Goal: Task Accomplishment & Management: Manage account settings

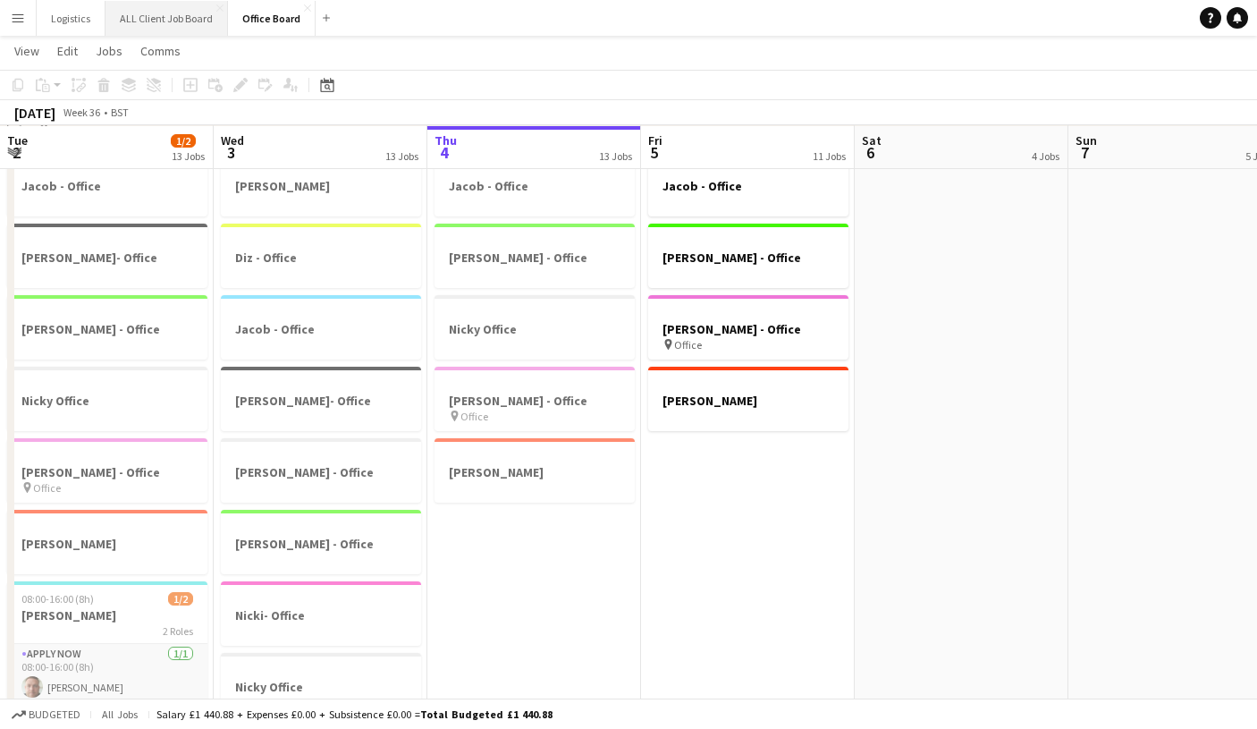
scroll to position [0, 387]
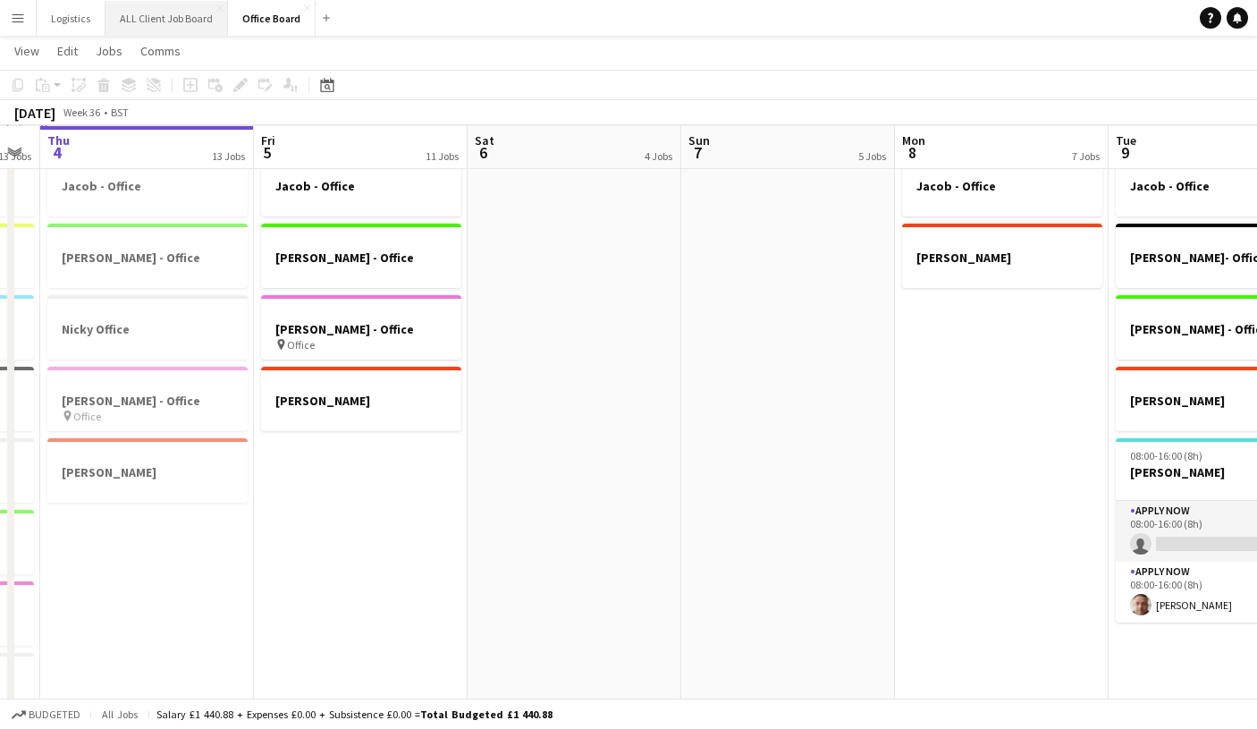
click at [162, 17] on button "ALL Client Job Board Close" at bounding box center [166, 18] width 122 height 35
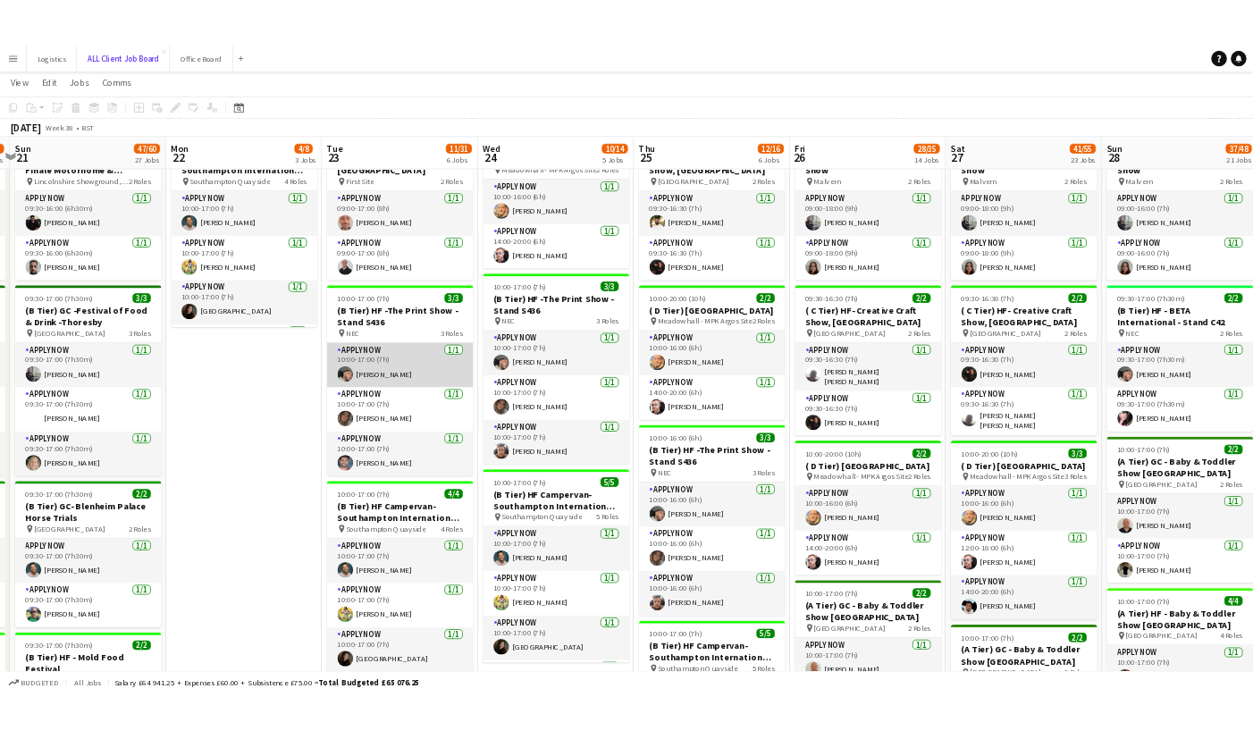
scroll to position [779, 0]
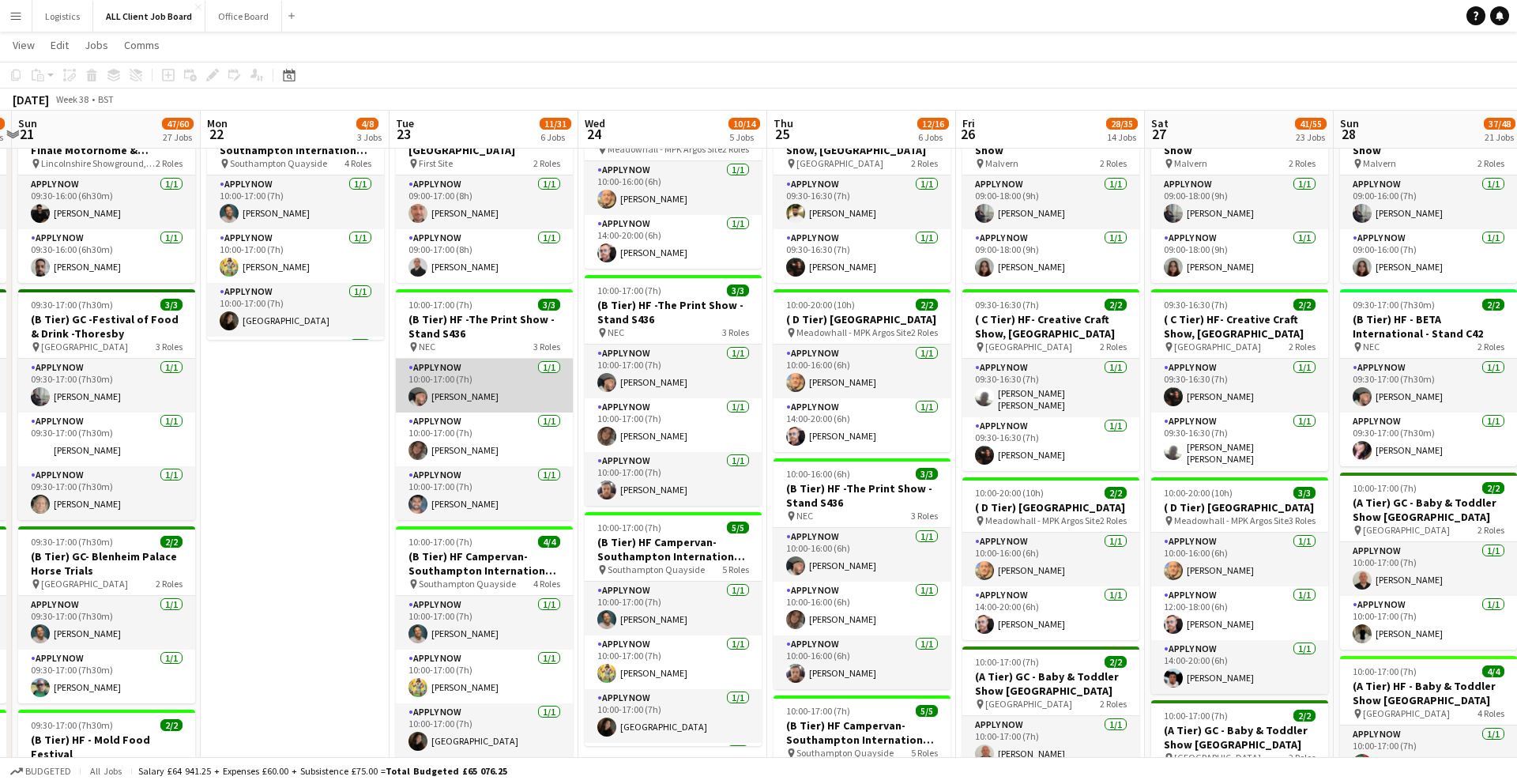
click at [488, 365] on app-card-role "APPLY NOW 1/1 10:00-17:00 (7h) George McGee" at bounding box center [484, 385] width 177 height 54
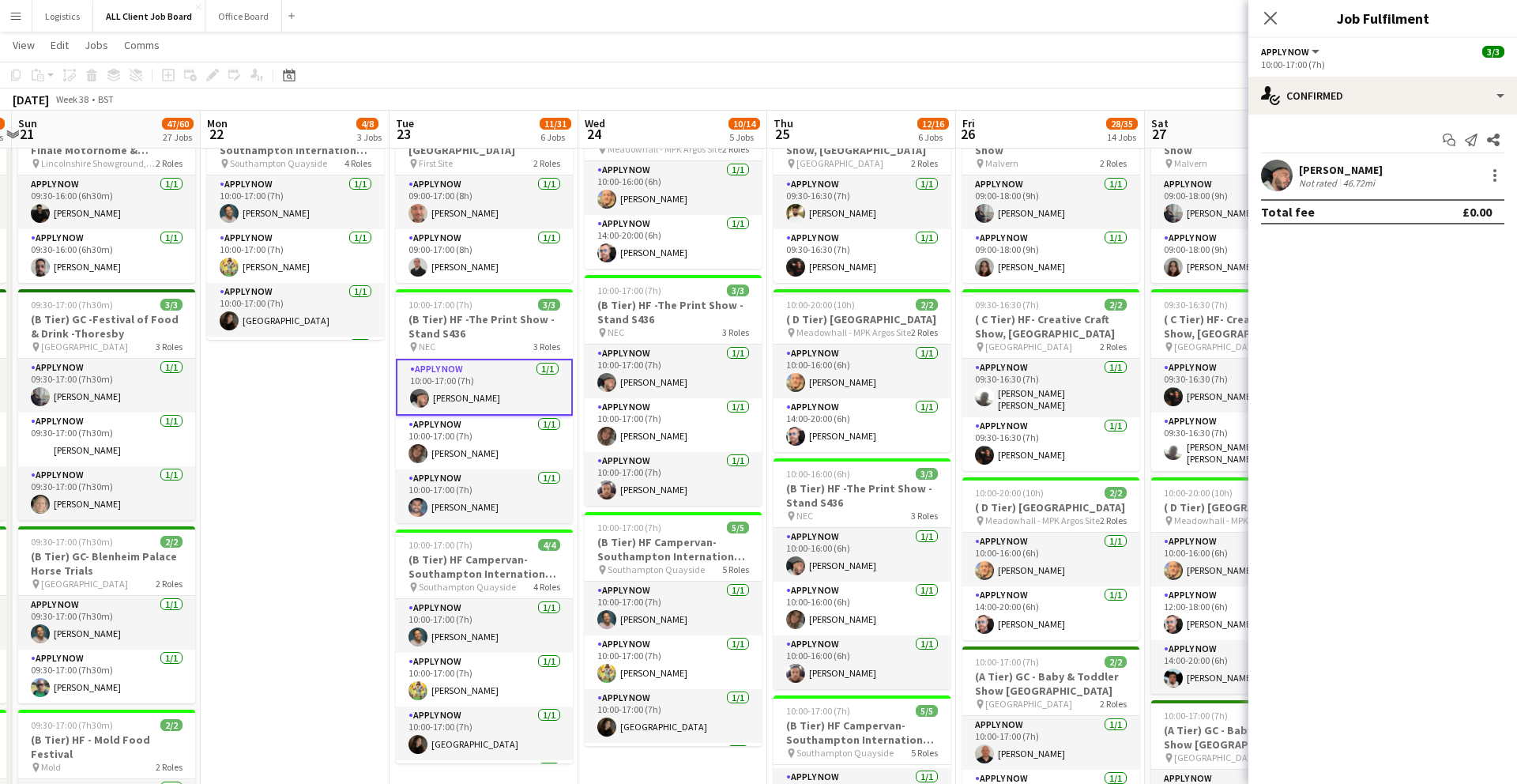
click at [1110, 179] on app-user-avatar at bounding box center [1277, 176] width 32 height 32
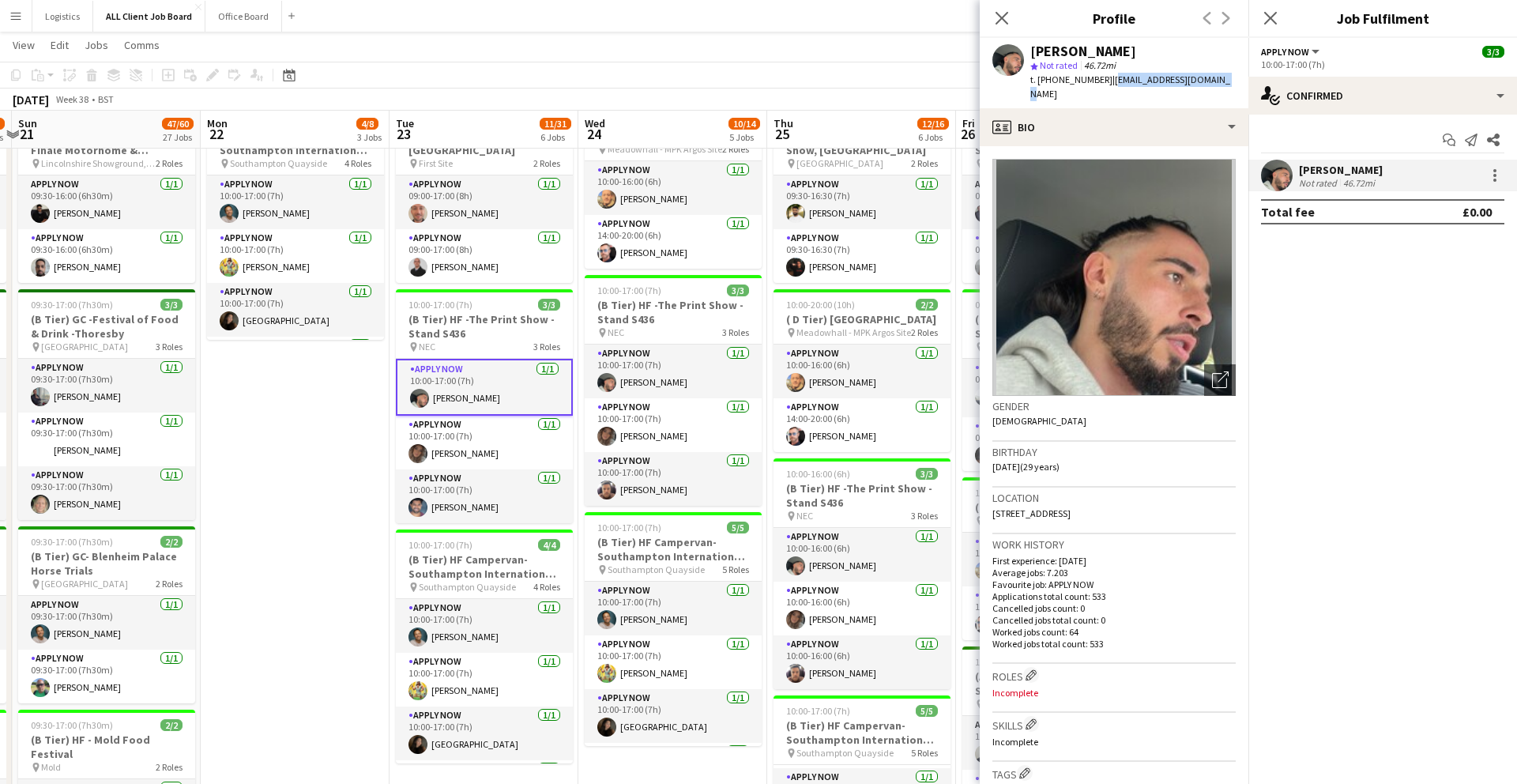
drag, startPoint x: 1108, startPoint y: 80, endPoint x: 1226, endPoint y: 78, distance: 118.0
click at [1110, 78] on div "George McGee star Not rated 46.72mi t. +447384611893 | mcgeegeorge96@gmail.com" at bounding box center [1114, 73] width 269 height 71
copy span "mcgeegeorge96@gmail.com"
click at [506, 423] on app-card-role "APPLY NOW 1/1 10:00-17:00 (7h) Lydia Fay Deegan" at bounding box center [484, 442] width 177 height 54
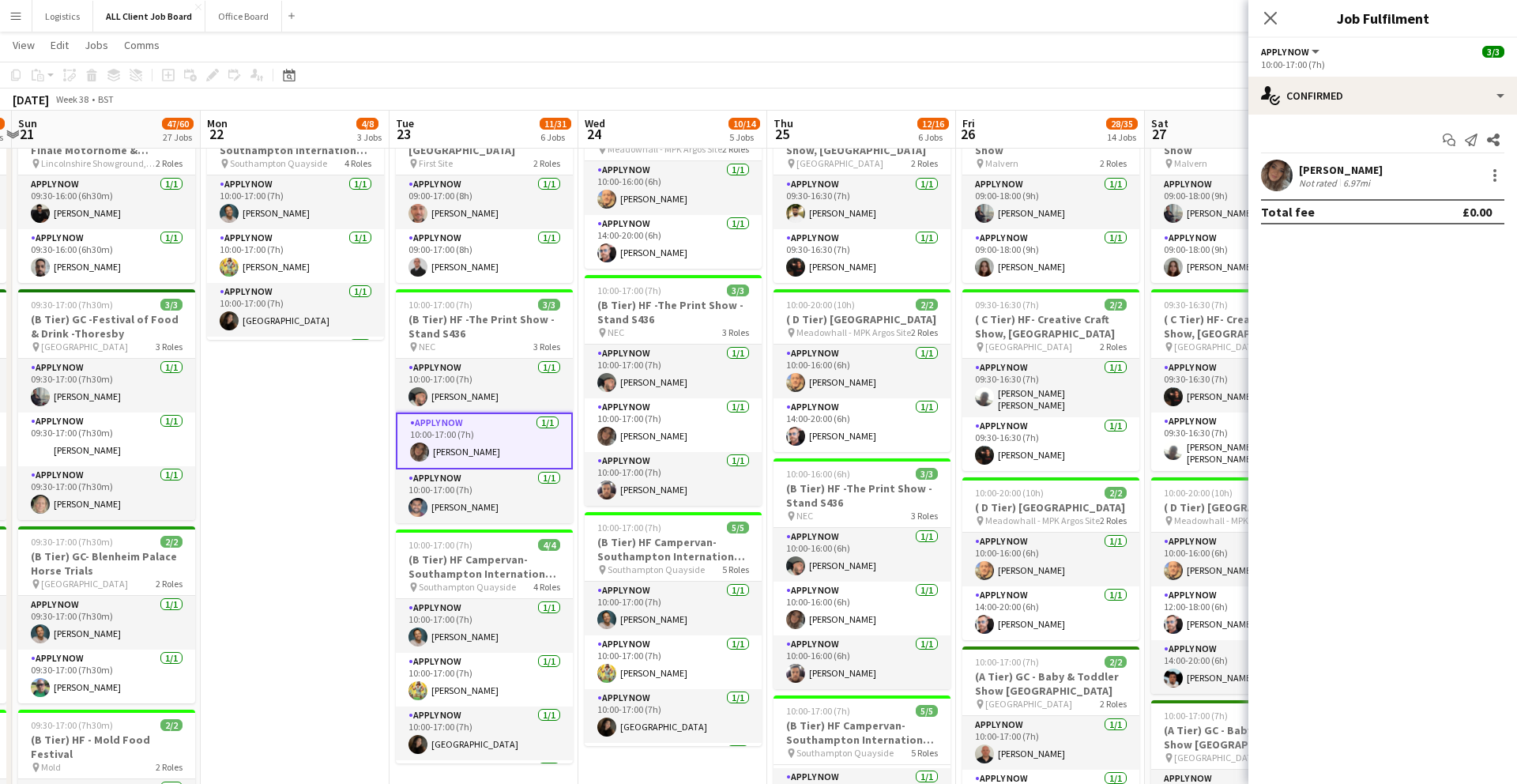
click at [1110, 162] on app-user-avatar at bounding box center [1277, 176] width 32 height 32
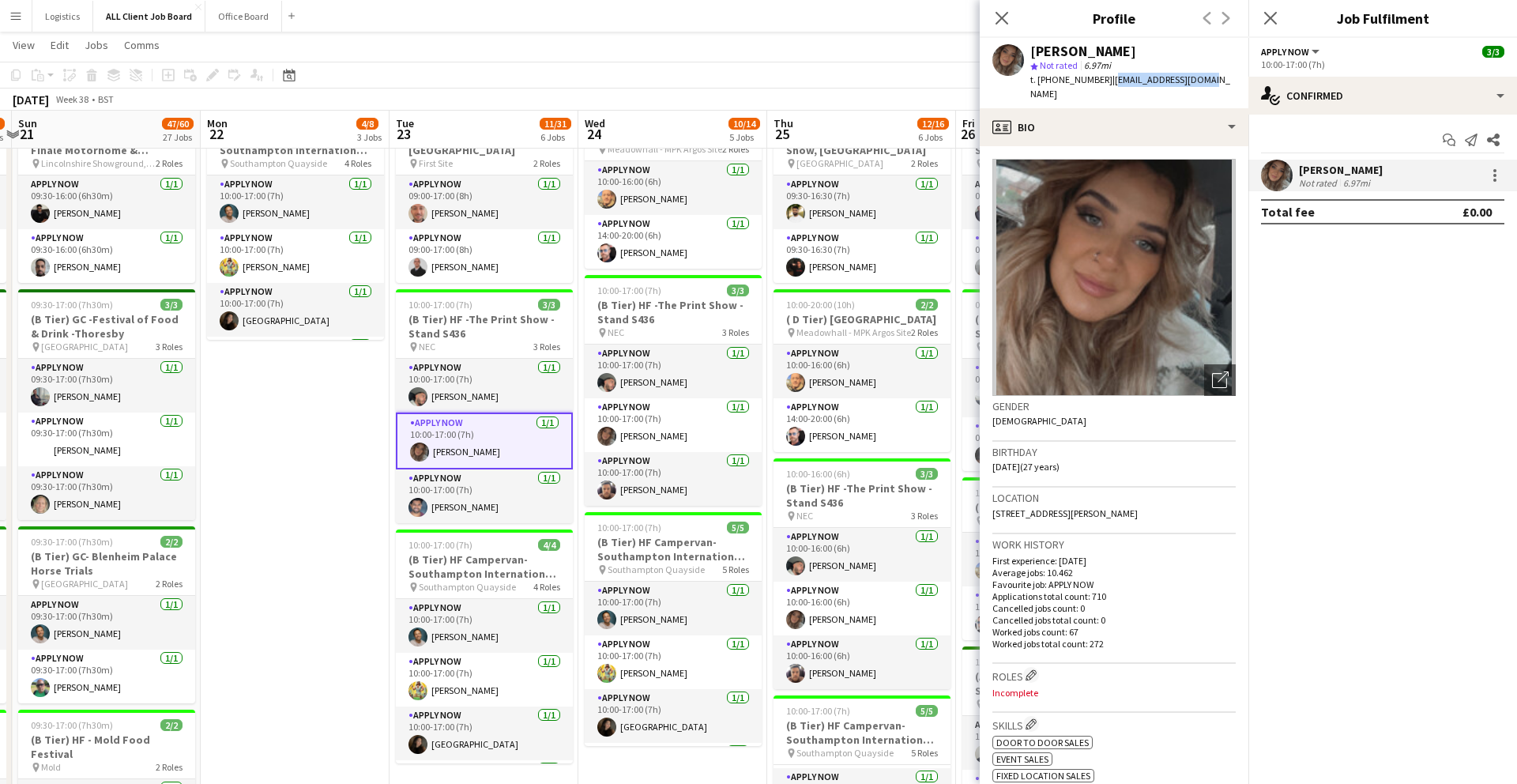
drag, startPoint x: 1107, startPoint y: 80, endPoint x: 1185, endPoint y: 78, distance: 78.0
click at [1110, 78] on span "| lydiafaye@live.co.uk" at bounding box center [1131, 87] width 200 height 27
copy span "lydiafaye@live.co.uk"
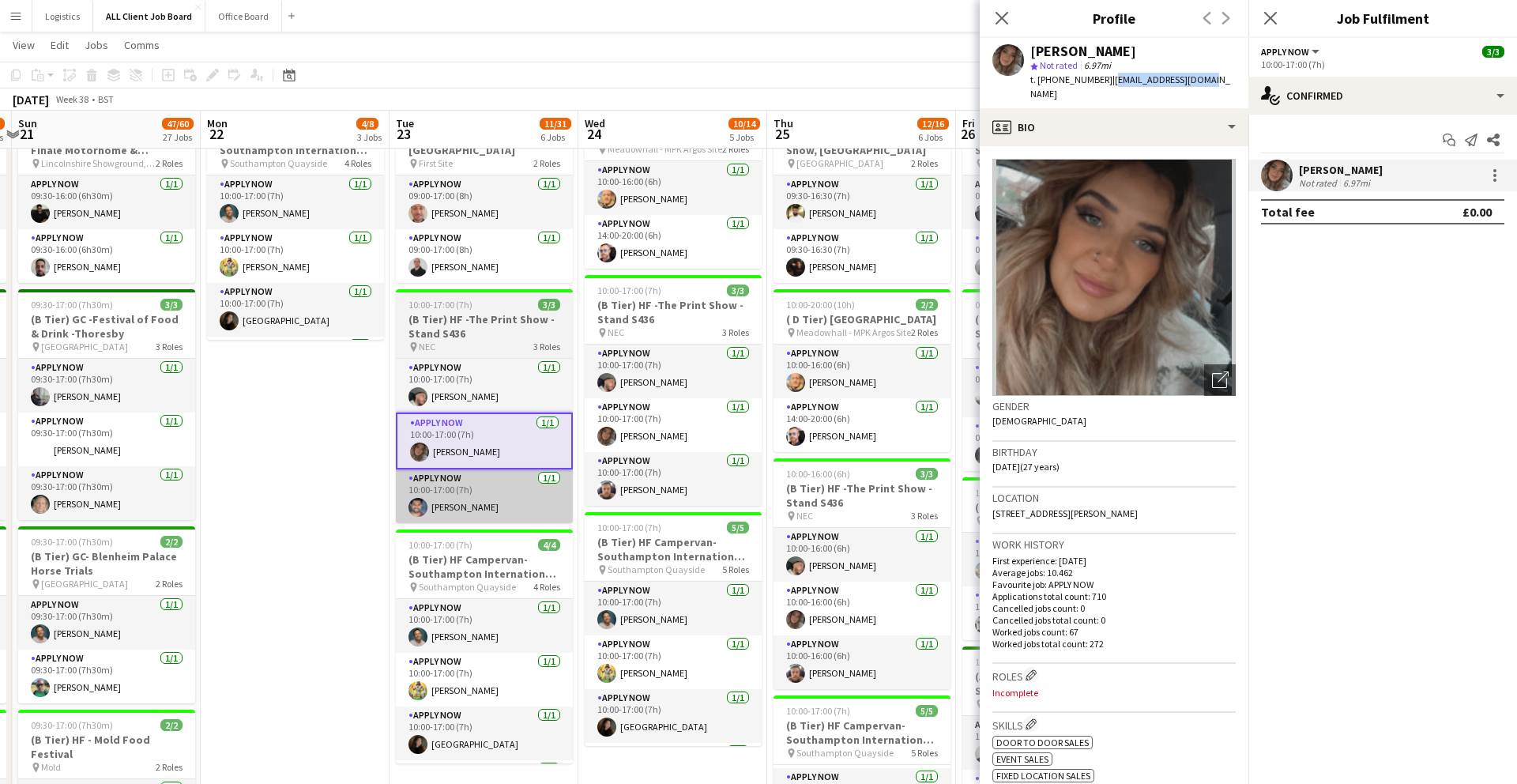
click at [504, 481] on app-card-role "APPLY NOW 1/1 10:00-17:00 (7h) Tausif Patel" at bounding box center [484, 496] width 177 height 54
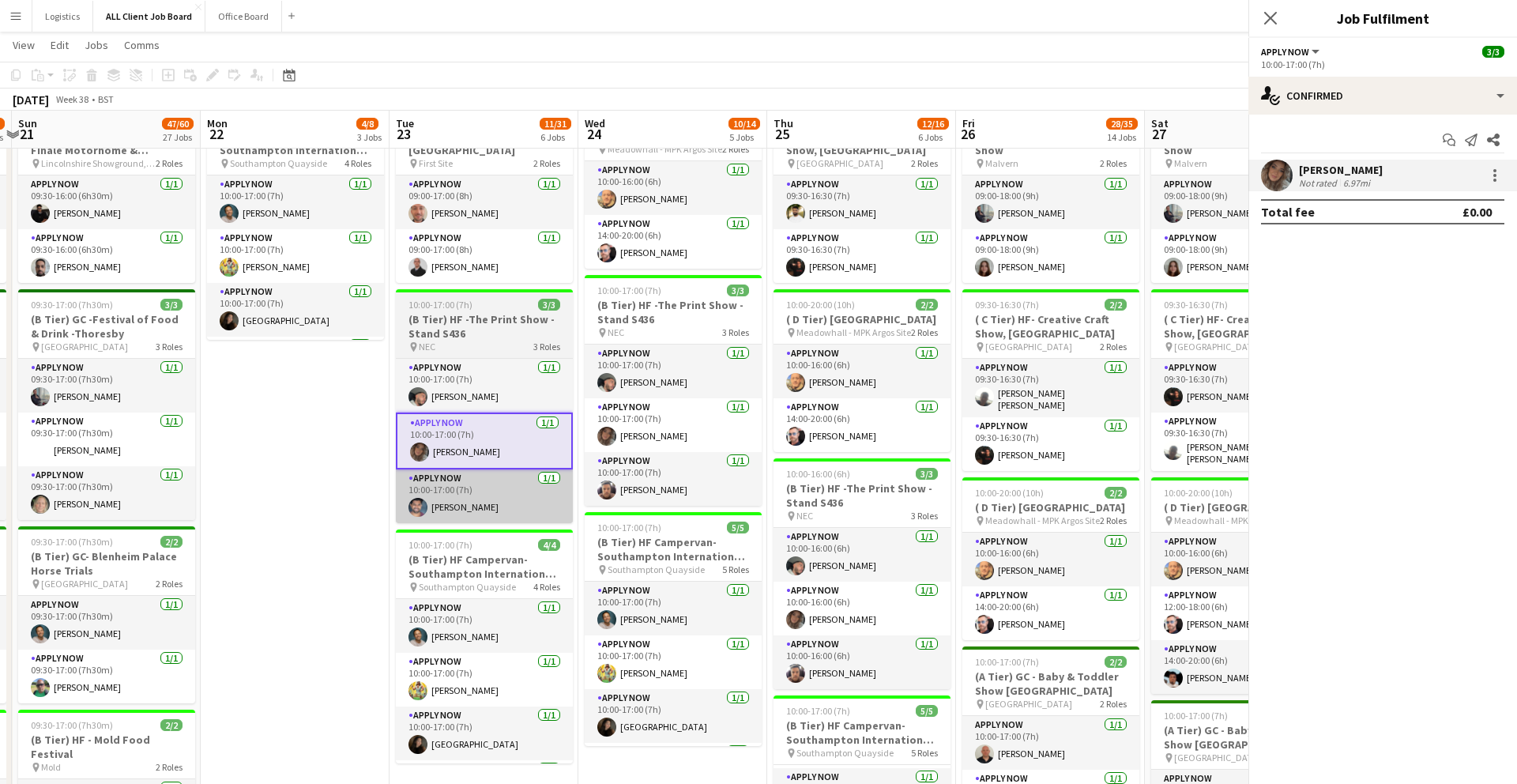
click at [504, 481] on app-card-role "APPLY NOW 1/1 10:00-17:00 (7h) Tausif Patel" at bounding box center [484, 496] width 177 height 54
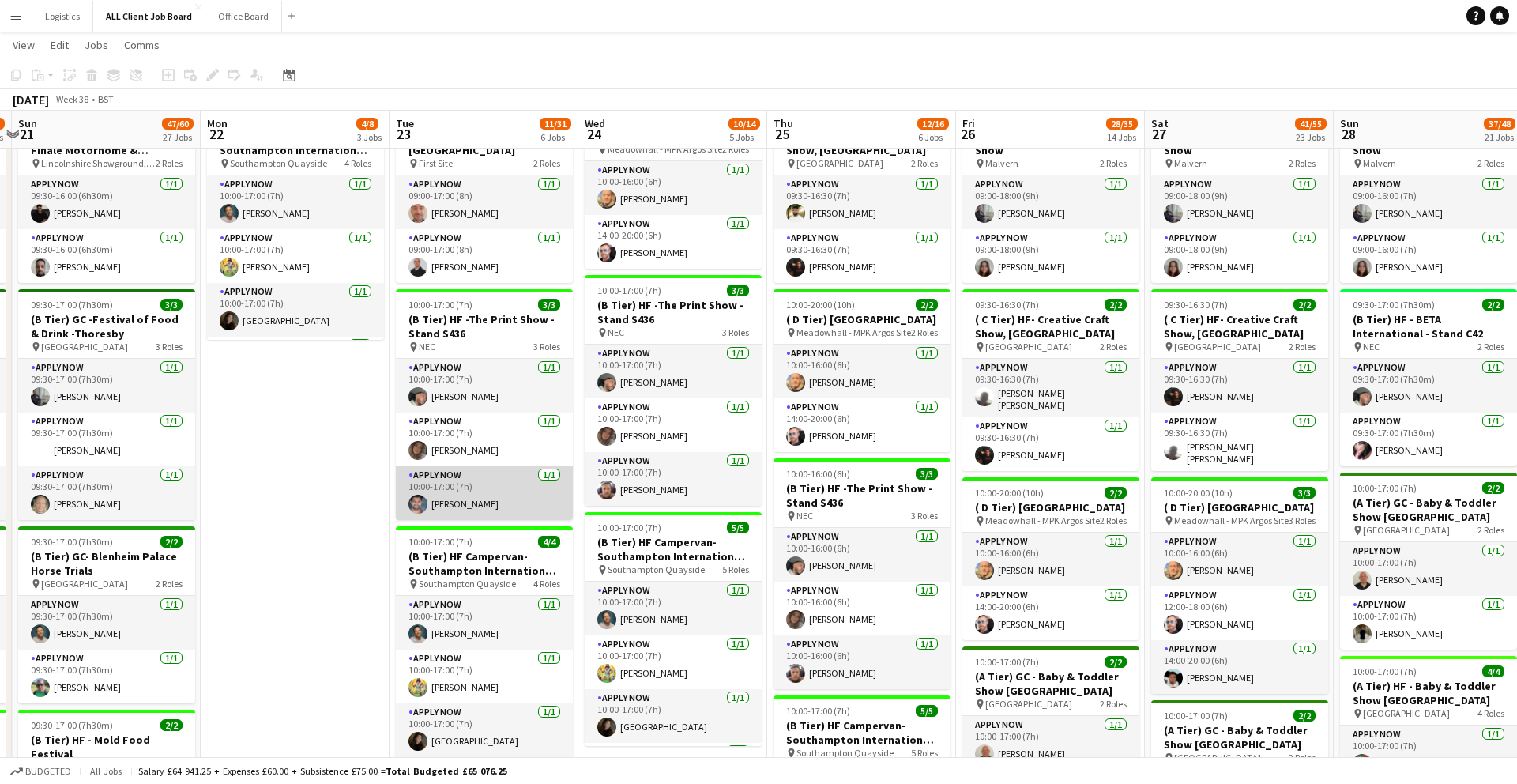
click at [503, 479] on app-card-role "APPLY NOW 1/1 10:00-17:00 (7h) Tausif Patel" at bounding box center [484, 492] width 177 height 54
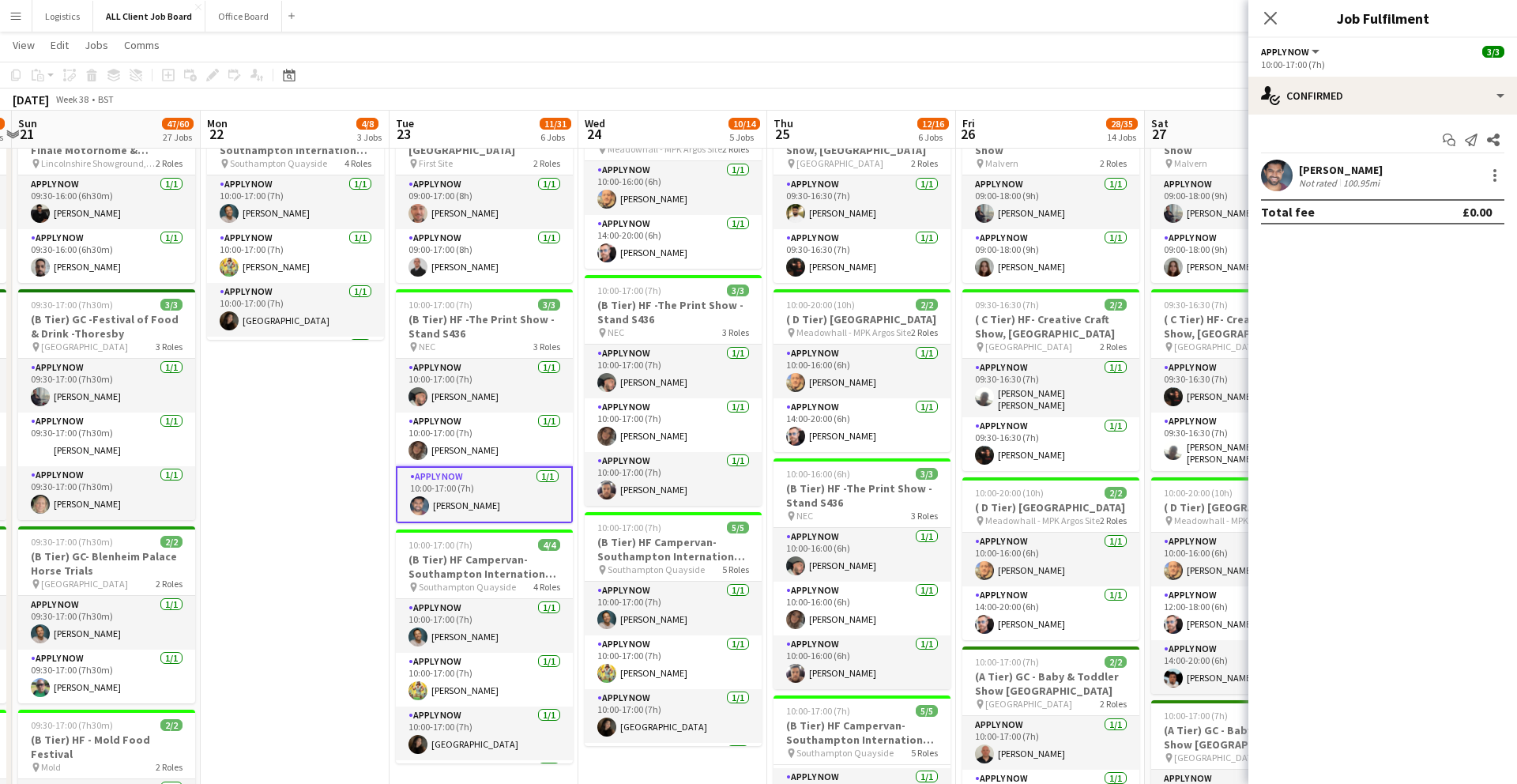
click at [1110, 178] on app-user-avatar at bounding box center [1277, 176] width 32 height 32
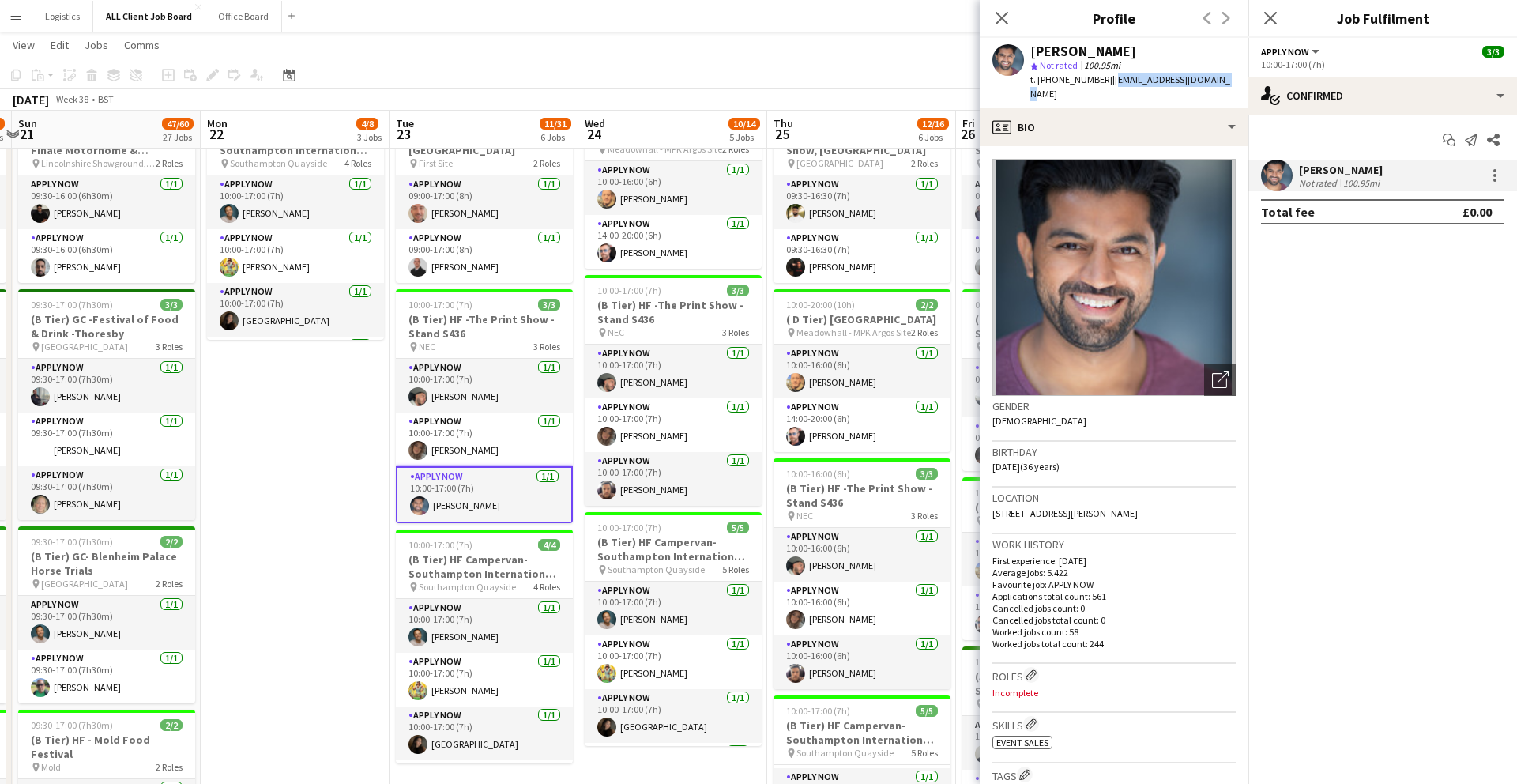
drag, startPoint x: 1106, startPoint y: 79, endPoint x: 1208, endPoint y: 79, distance: 102.0
click at [1110, 79] on span "| tausif_2005@hotmail.com" at bounding box center [1131, 87] width 200 height 27
copy span "tausif_2005@hotmail.com"
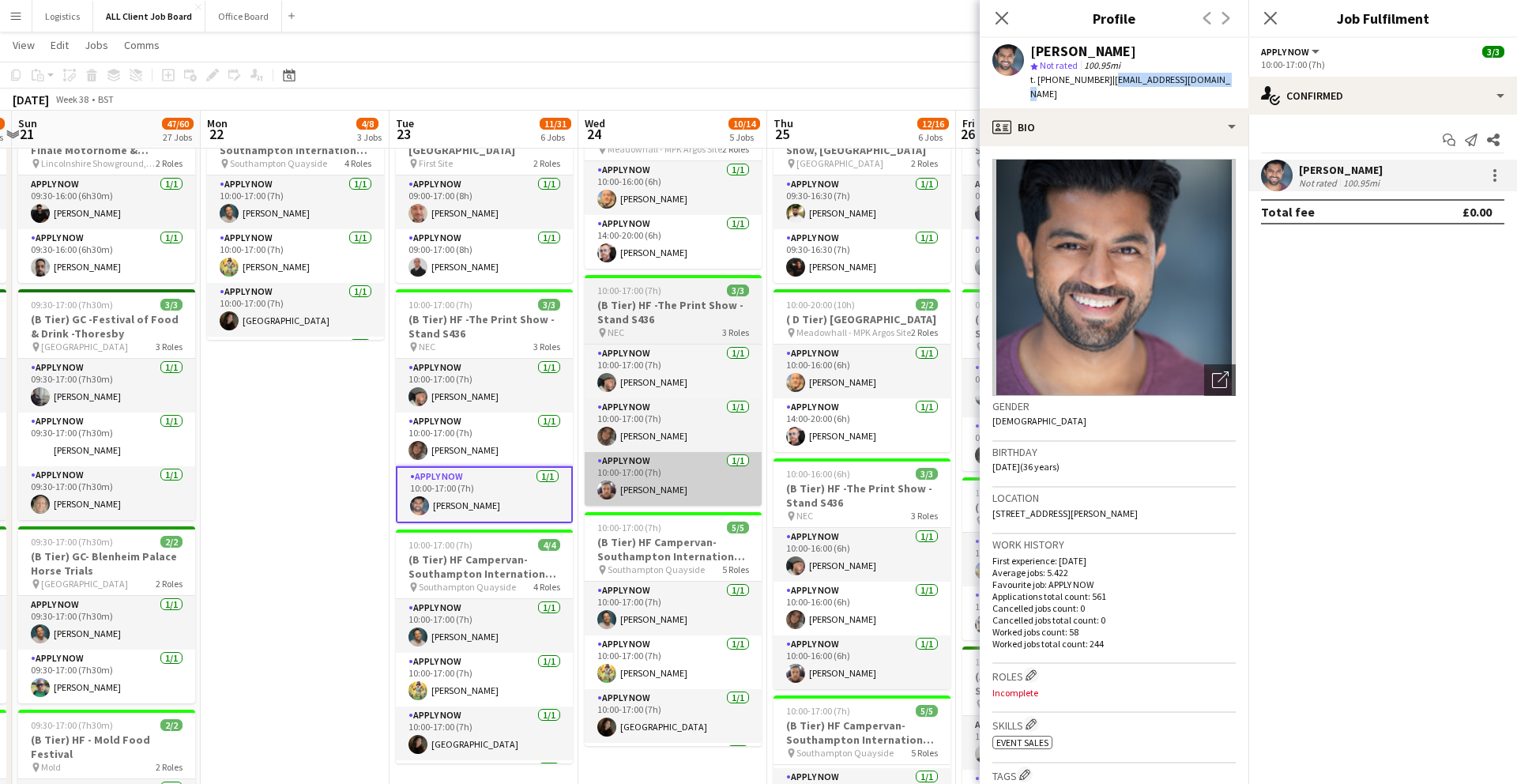
click at [659, 489] on app-card-role "APPLY NOW 1/1 10:00-17:00 (7h) Regis Grant" at bounding box center [674, 478] width 177 height 54
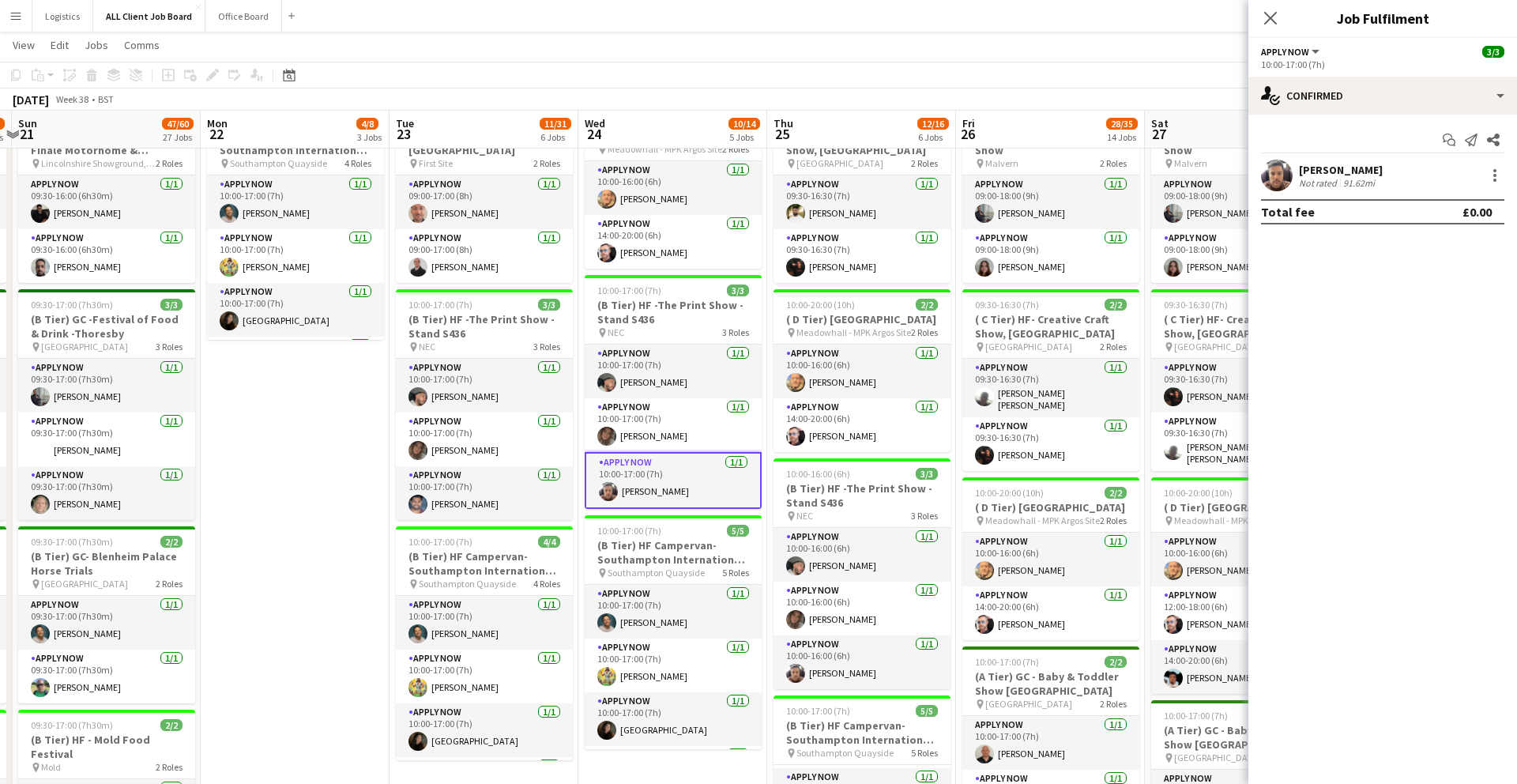
click at [1110, 171] on app-user-avatar at bounding box center [1277, 176] width 32 height 32
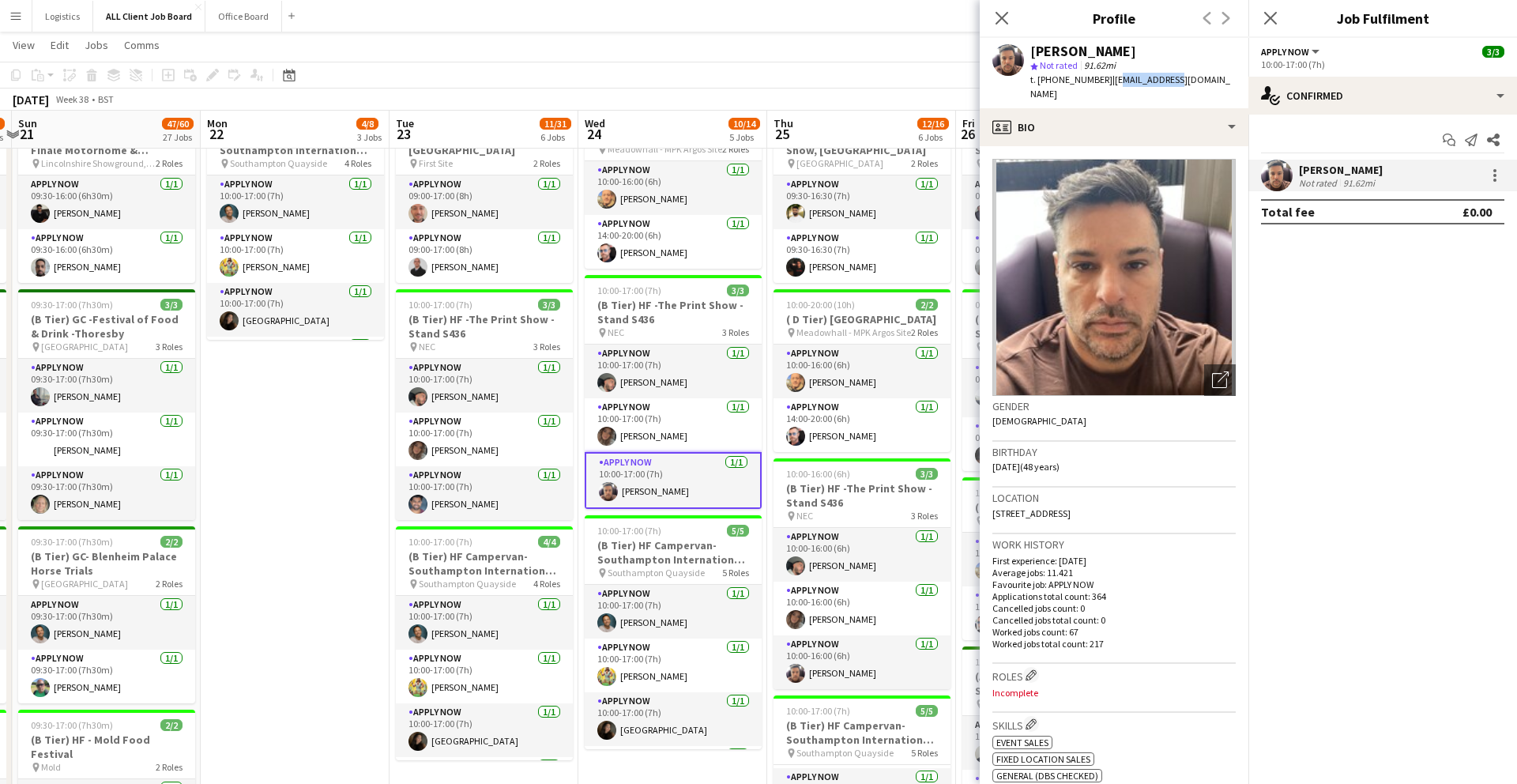
drag, startPoint x: 1107, startPoint y: 80, endPoint x: 1163, endPoint y: 77, distance: 56.1
click at [1110, 77] on span "| regisgrant1@gmail.com" at bounding box center [1131, 87] width 200 height 27
drag, startPoint x: 1107, startPoint y: 80, endPoint x: 1205, endPoint y: 78, distance: 98.0
click at [1110, 78] on div "Regis Grant star Not rated 91.62mi t. +447480559621 | regisgrant1@gmail.com" at bounding box center [1114, 73] width 269 height 71
copy span "regisgrant1@gmail.com"
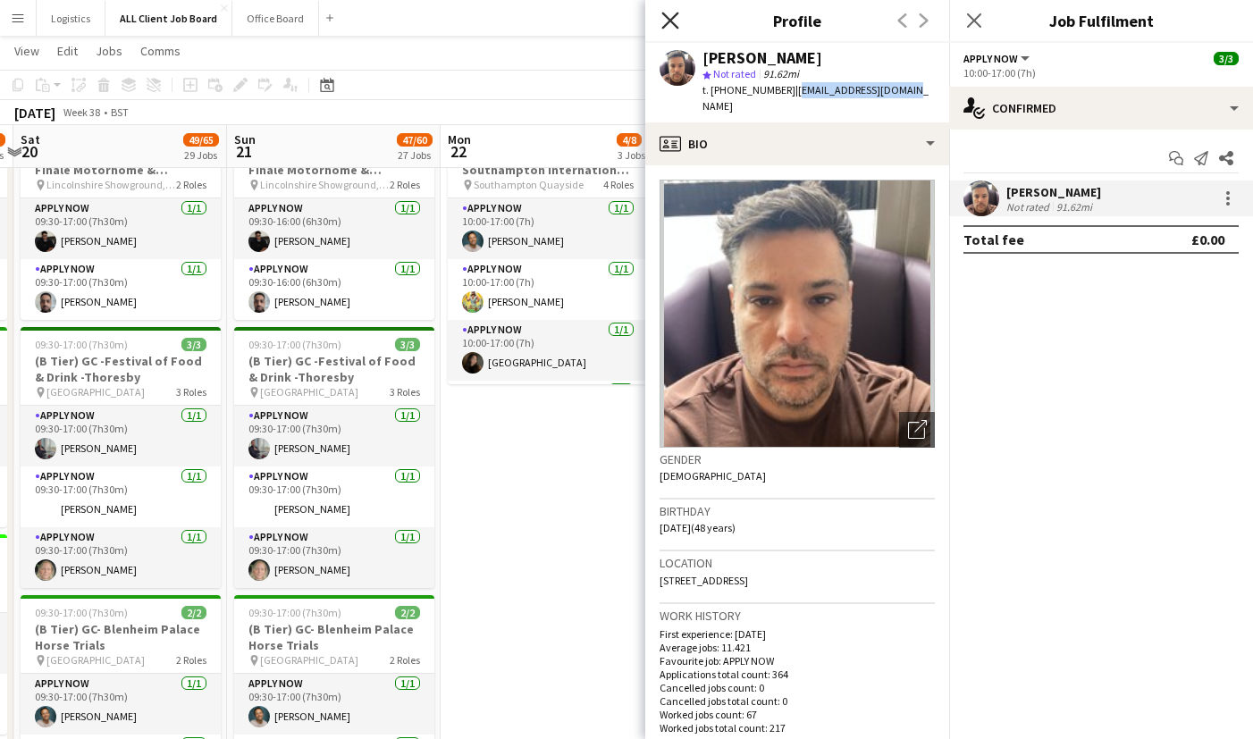
click at [668, 24] on icon "Close pop-in" at bounding box center [670, 20] width 17 height 17
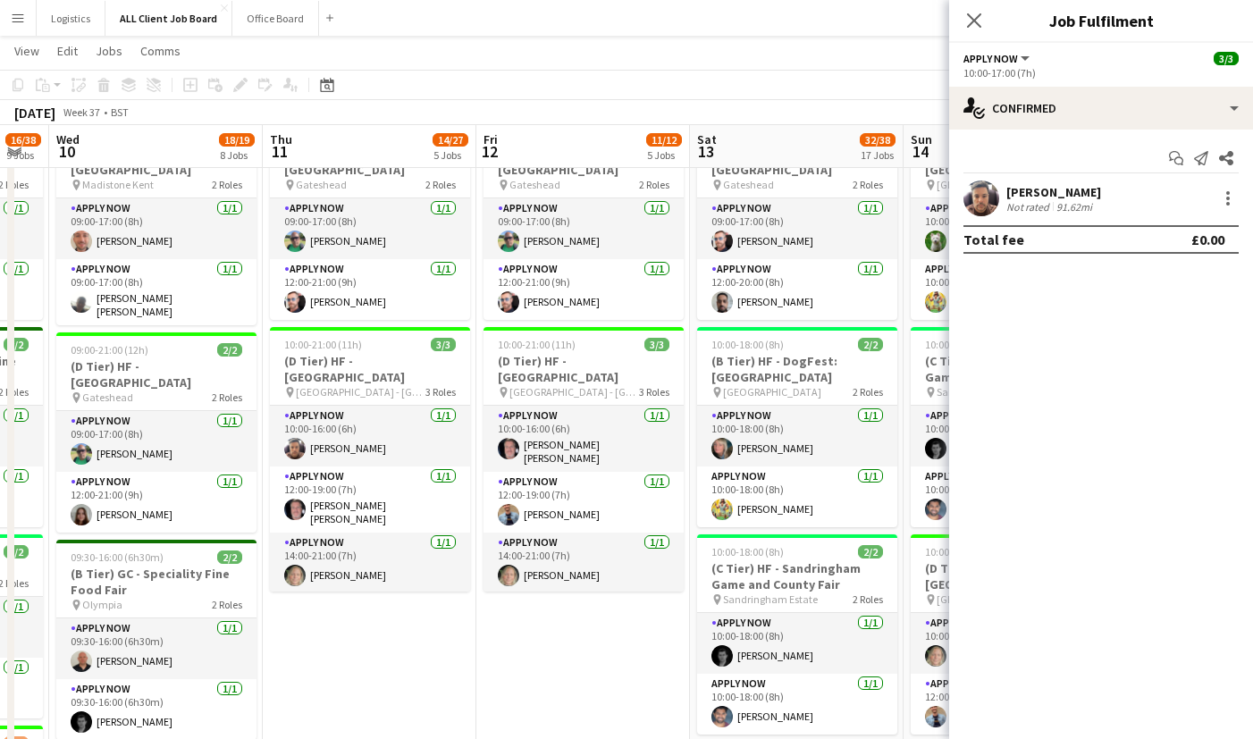
scroll to position [0, 368]
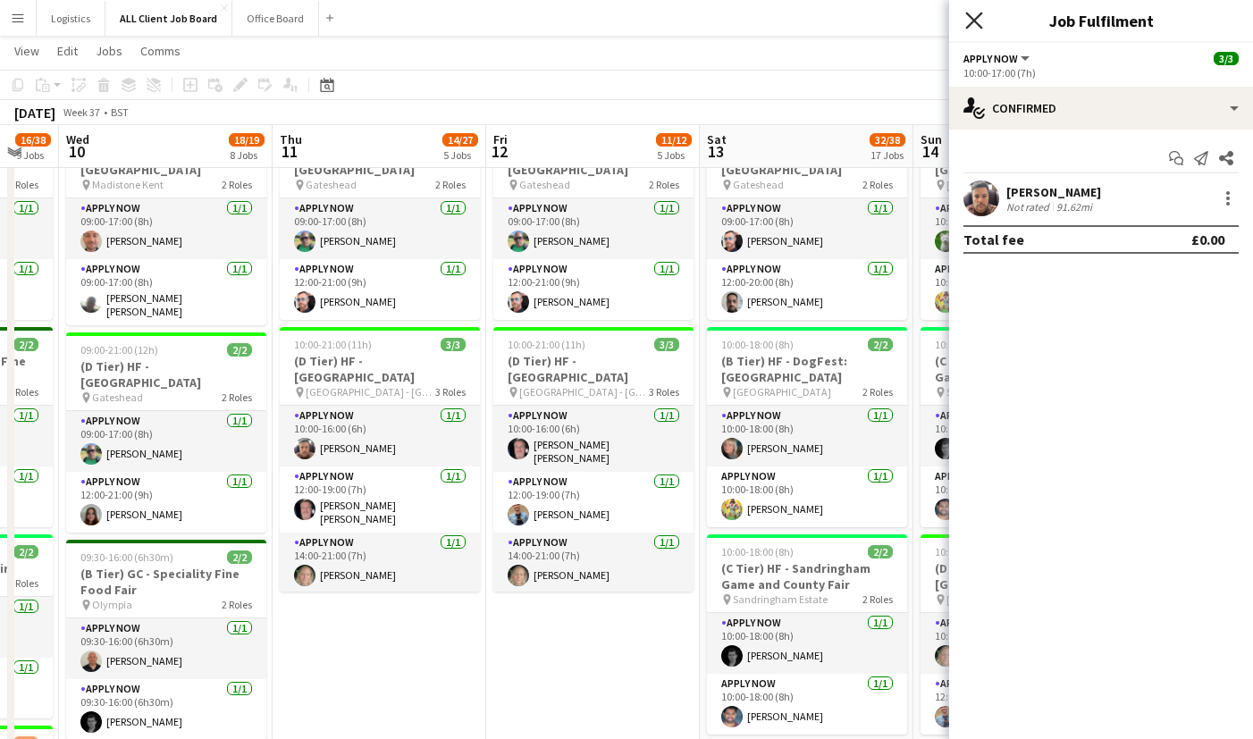
click at [971, 23] on icon at bounding box center [973, 20] width 17 height 17
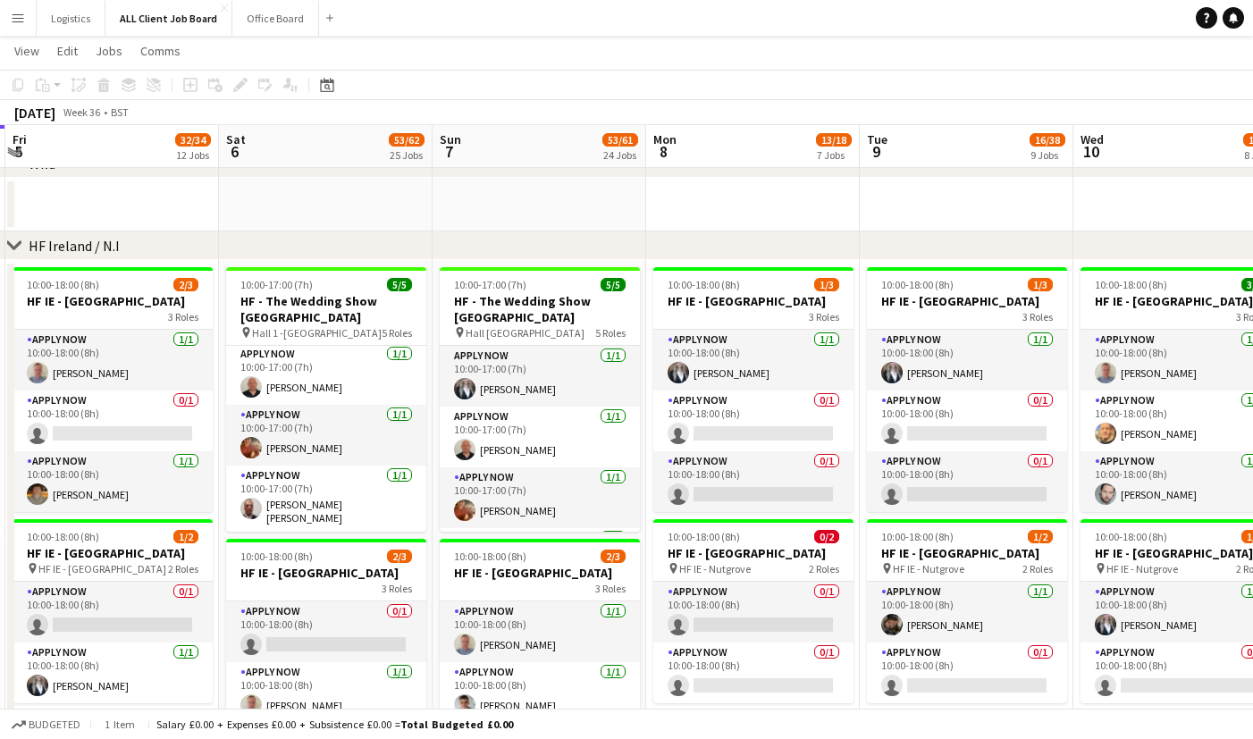
scroll to position [0, 0]
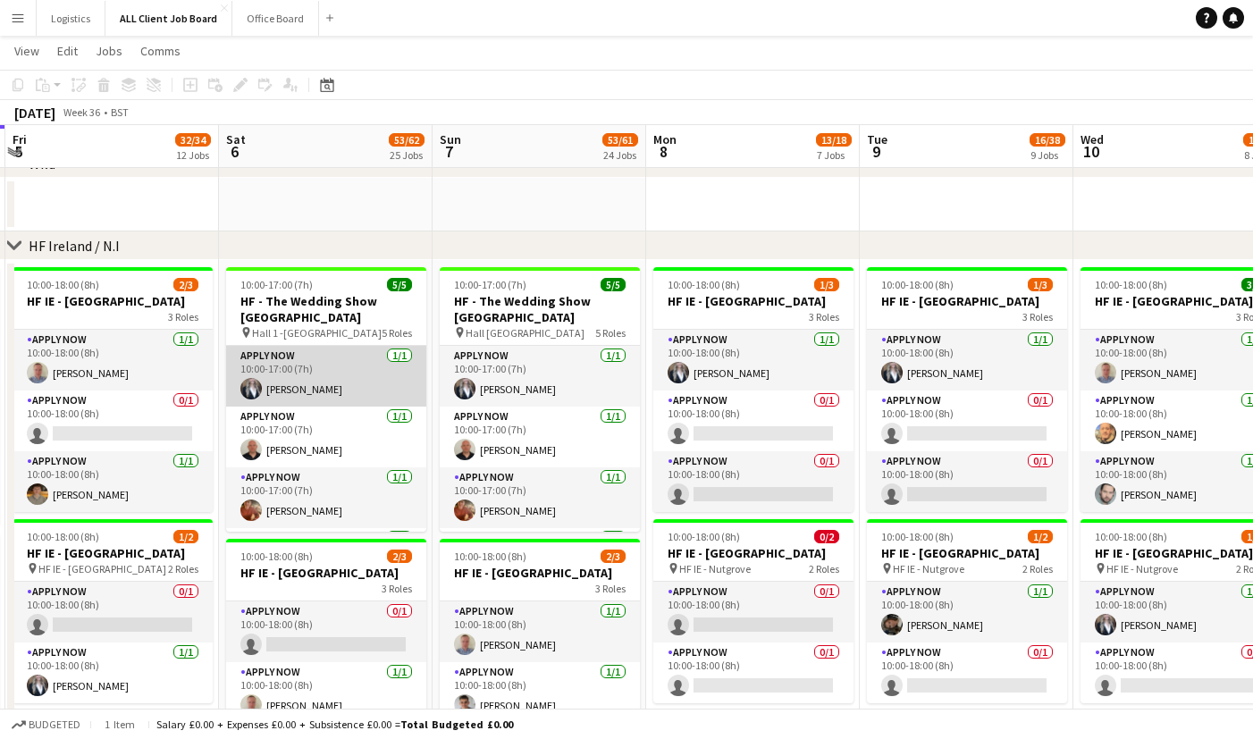
click at [325, 361] on app-card-role "APPLY NOW 1/1 10:00-17:00 (7h) Heather Lynn" at bounding box center [326, 376] width 200 height 61
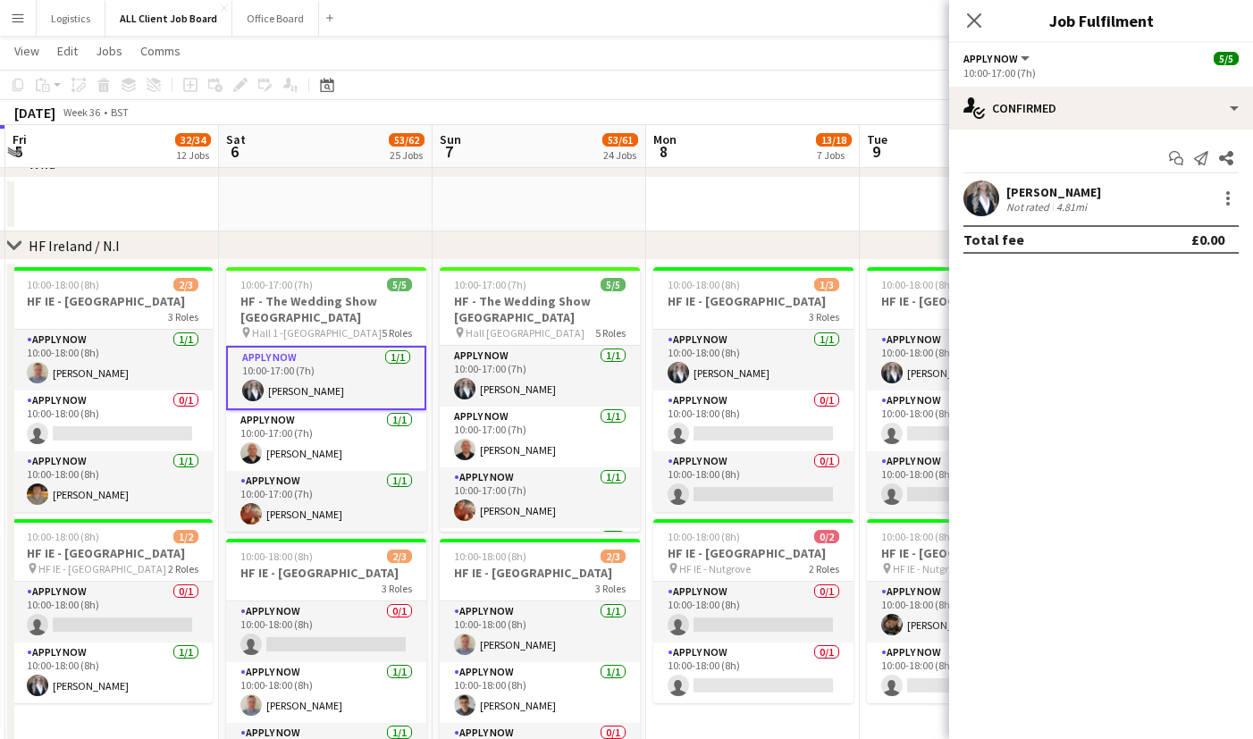
click at [981, 190] on app-user-avatar at bounding box center [982, 199] width 36 height 36
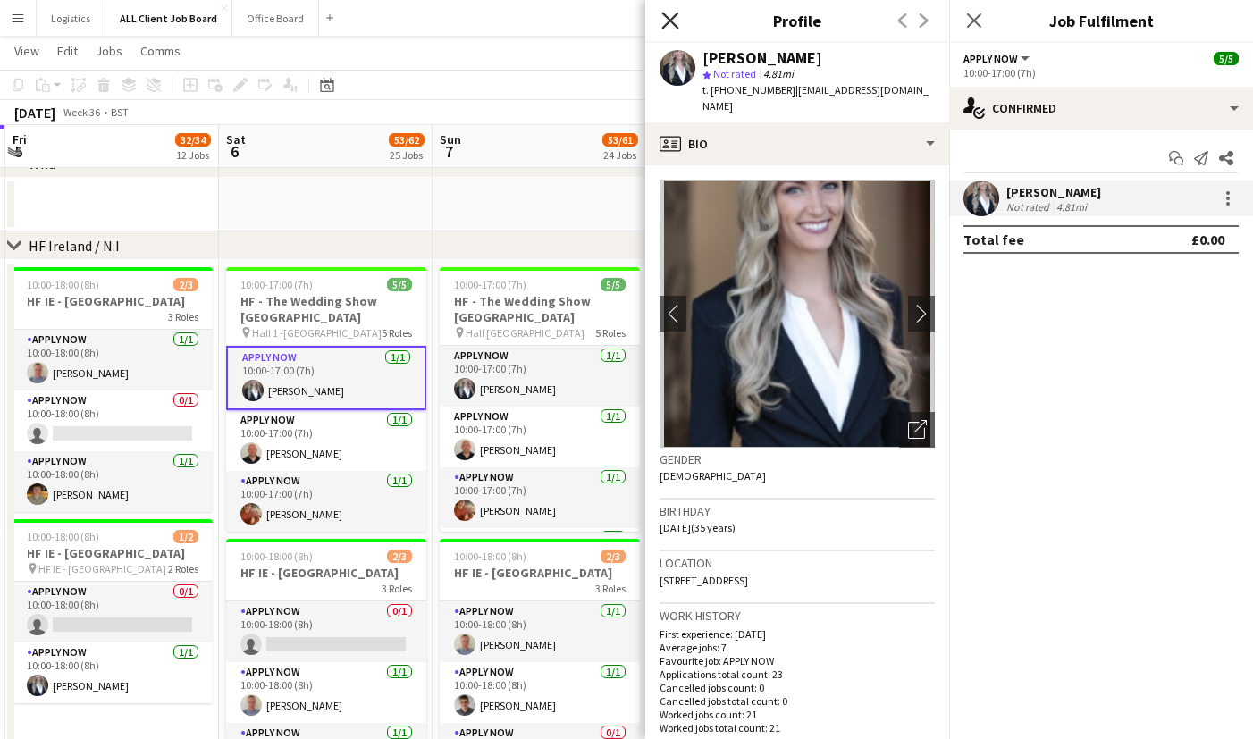
click at [671, 12] on icon "Close pop-in" at bounding box center [670, 20] width 17 height 17
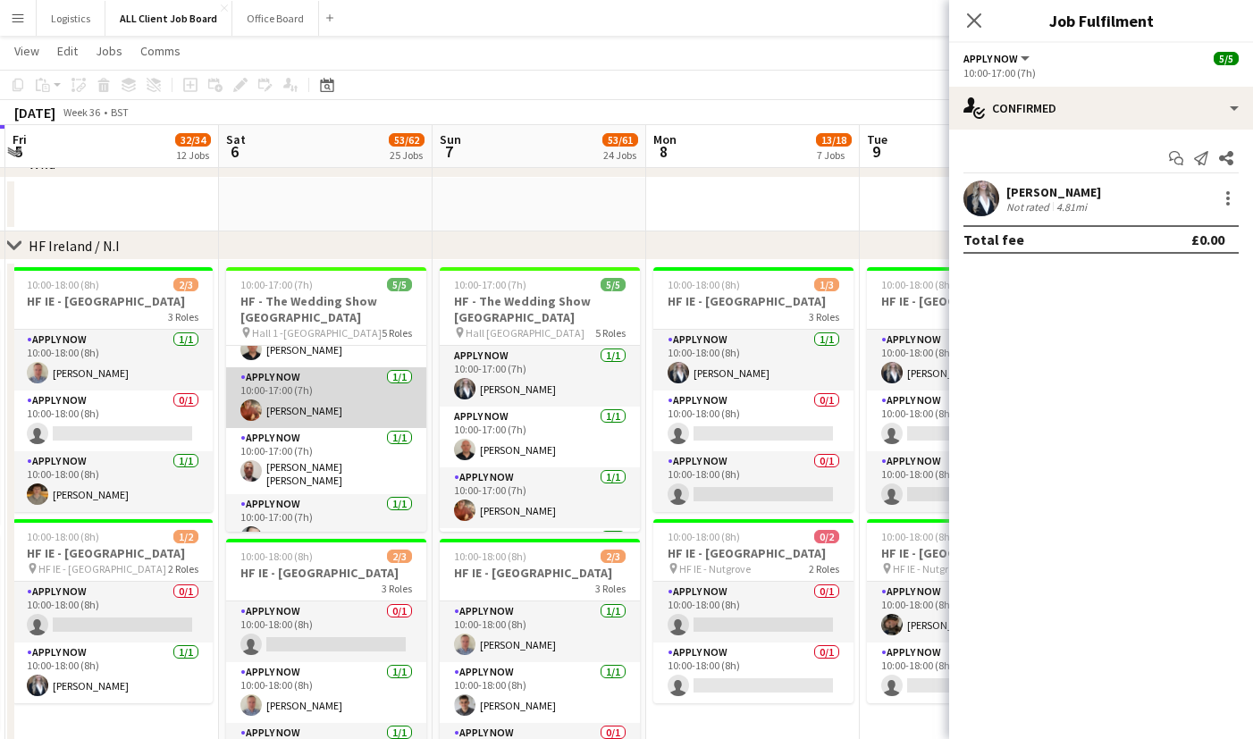
scroll to position [105, 0]
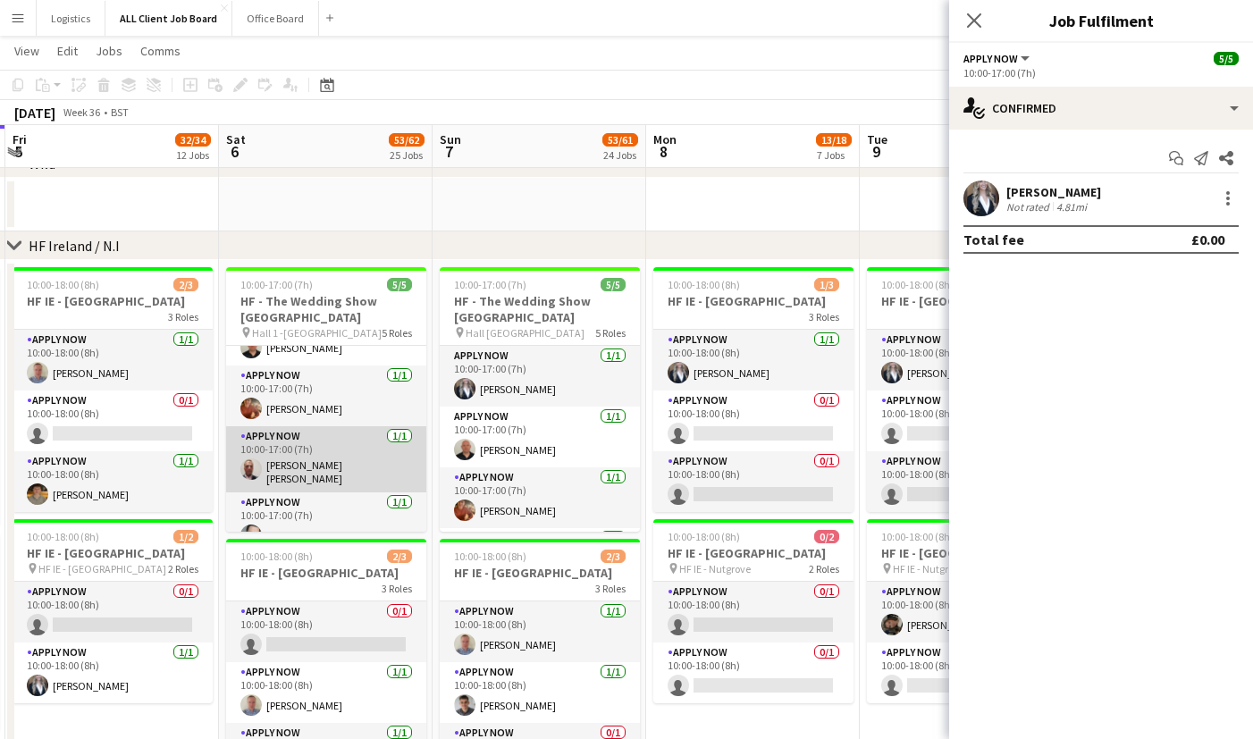
click at [310, 443] on app-card-role "APPLY NOW 1/1 10:00-17:00 (7h) Philip JOHN Boyd Doherty" at bounding box center [326, 459] width 200 height 66
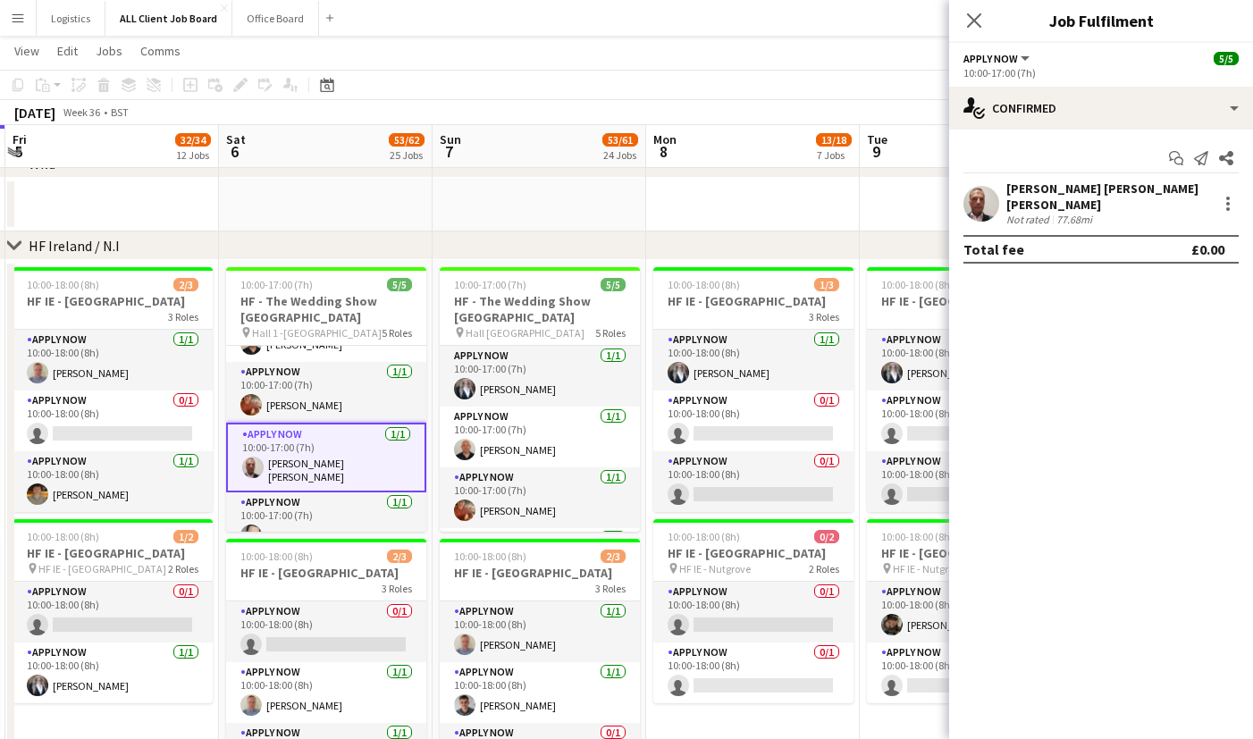
scroll to position [102, 0]
click at [975, 193] on app-user-avatar at bounding box center [982, 204] width 36 height 36
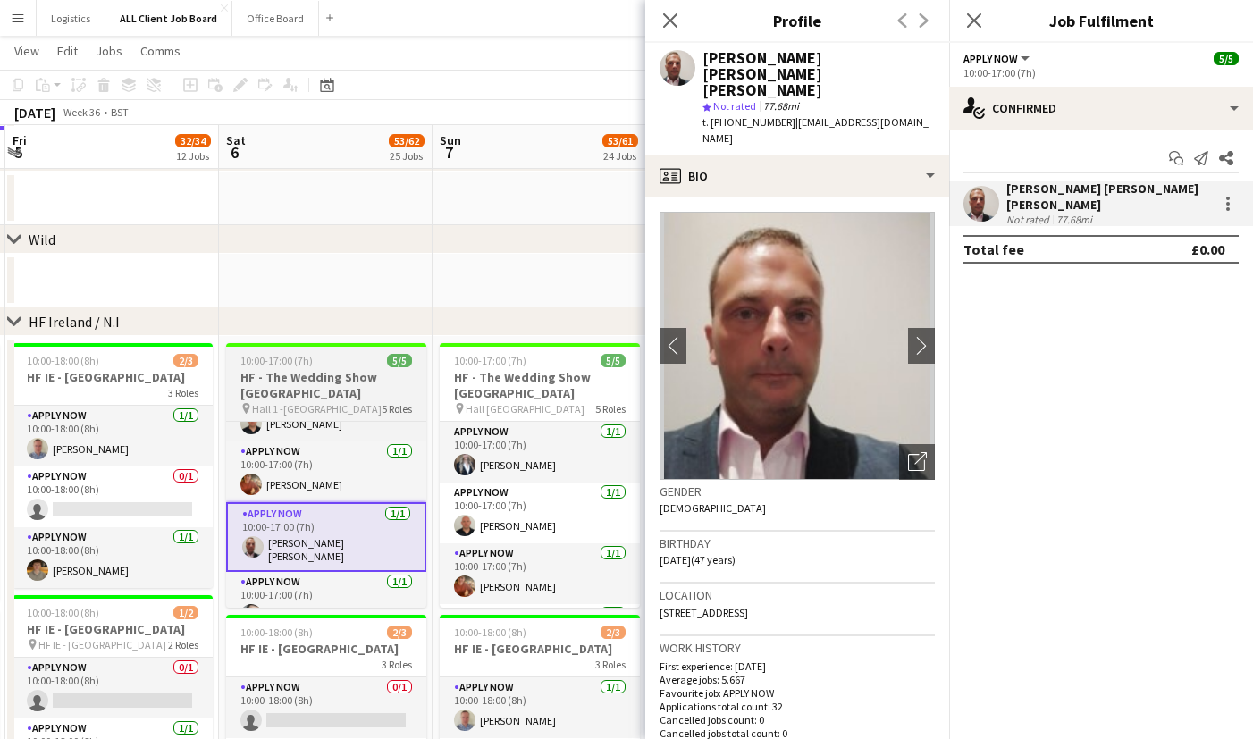
scroll to position [5063, 0]
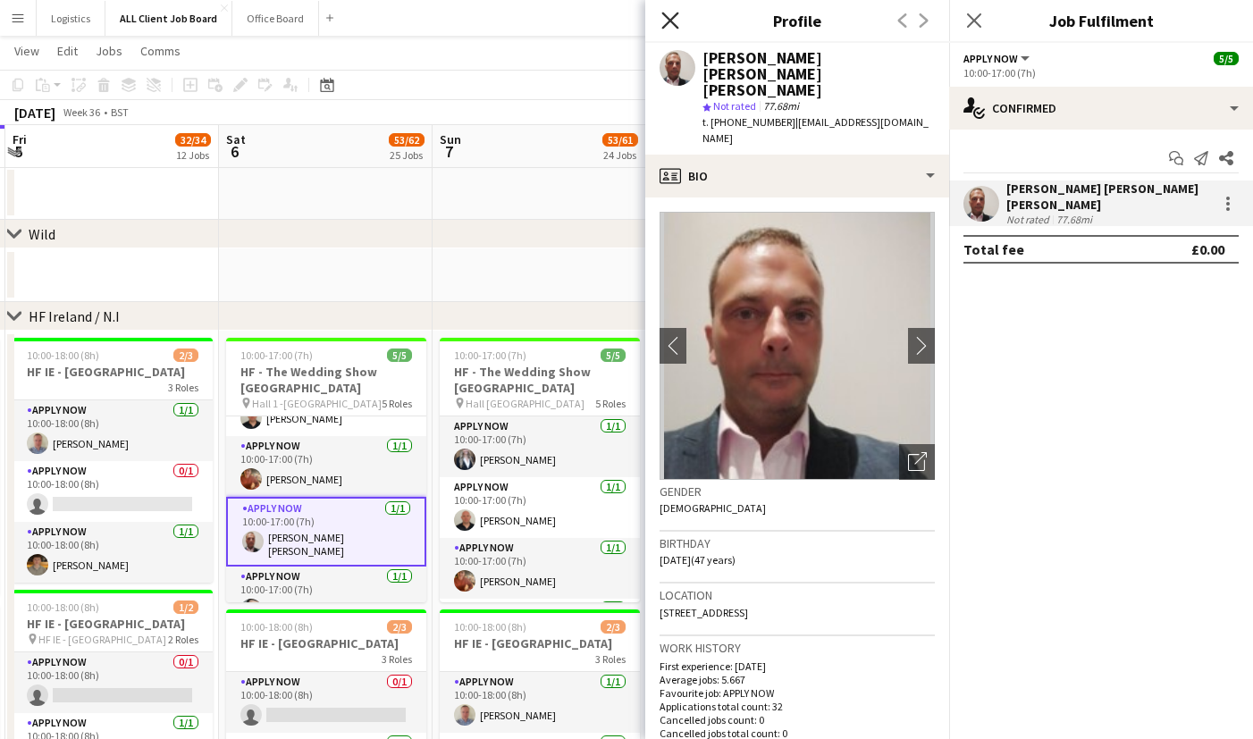
click at [669, 17] on icon "Close pop-in" at bounding box center [670, 20] width 17 height 17
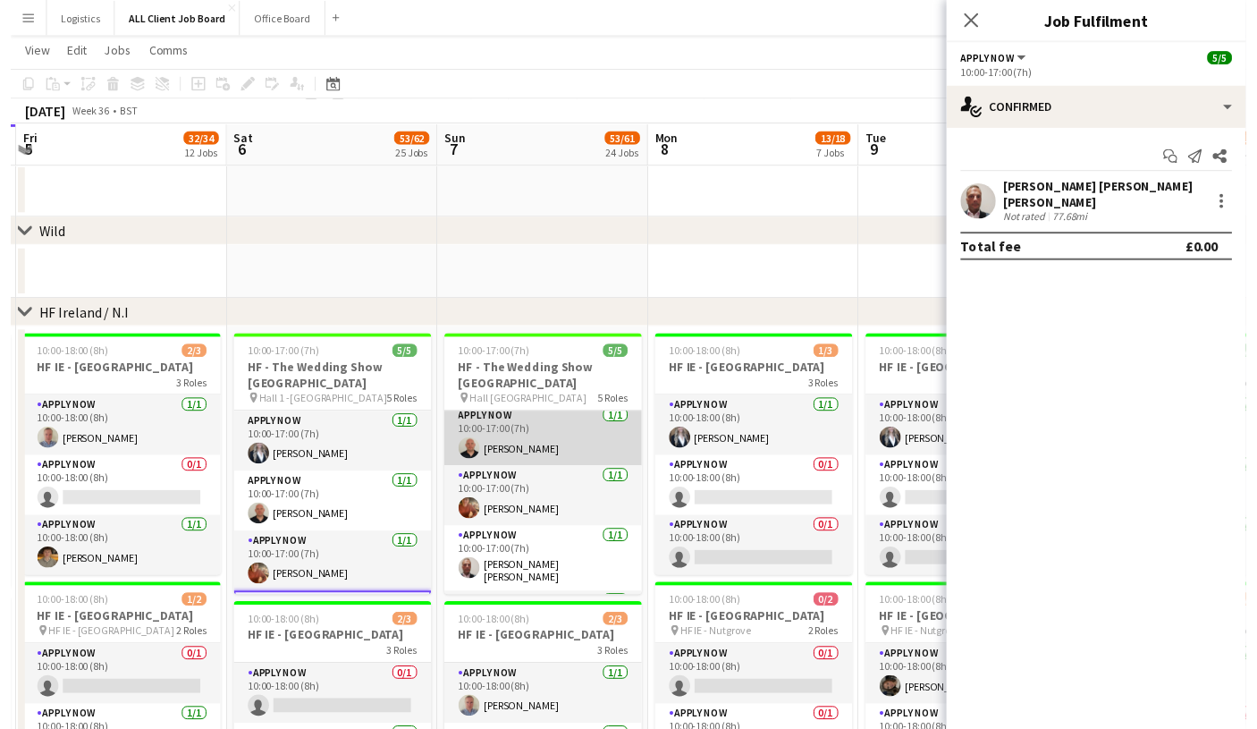
scroll to position [0, 0]
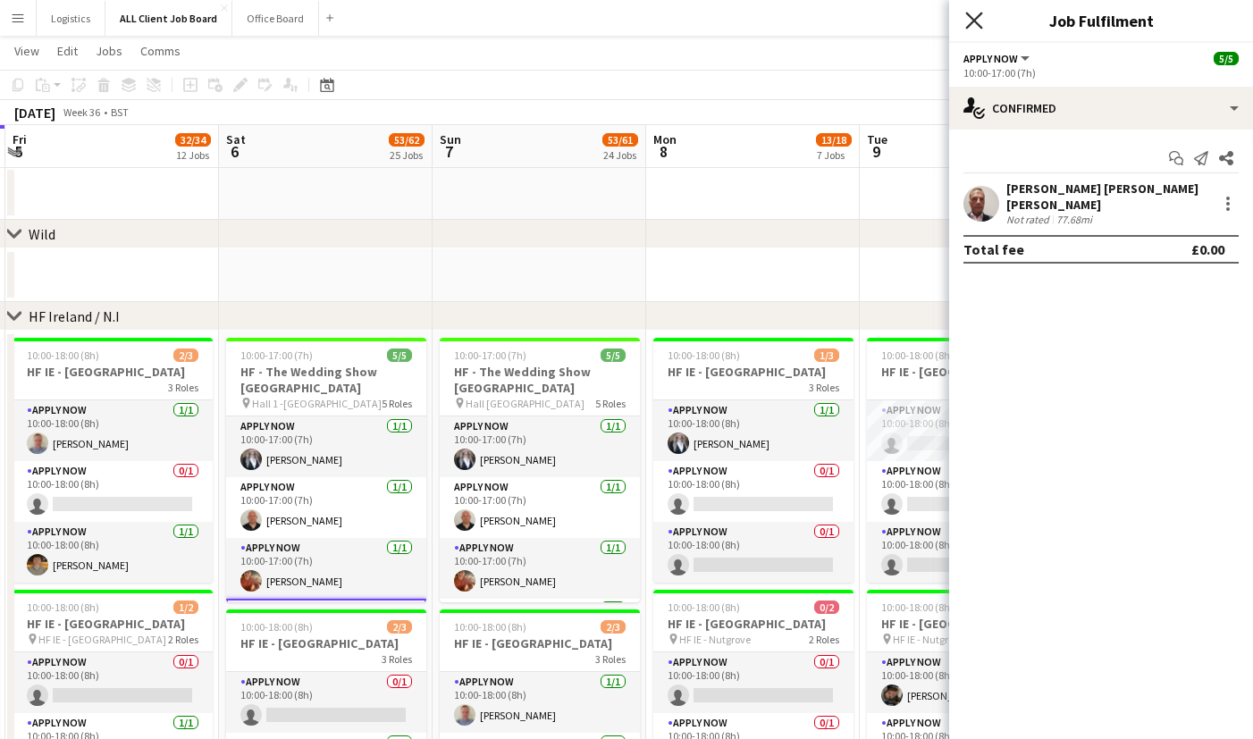
click at [973, 22] on icon "Close pop-in" at bounding box center [973, 20] width 17 height 17
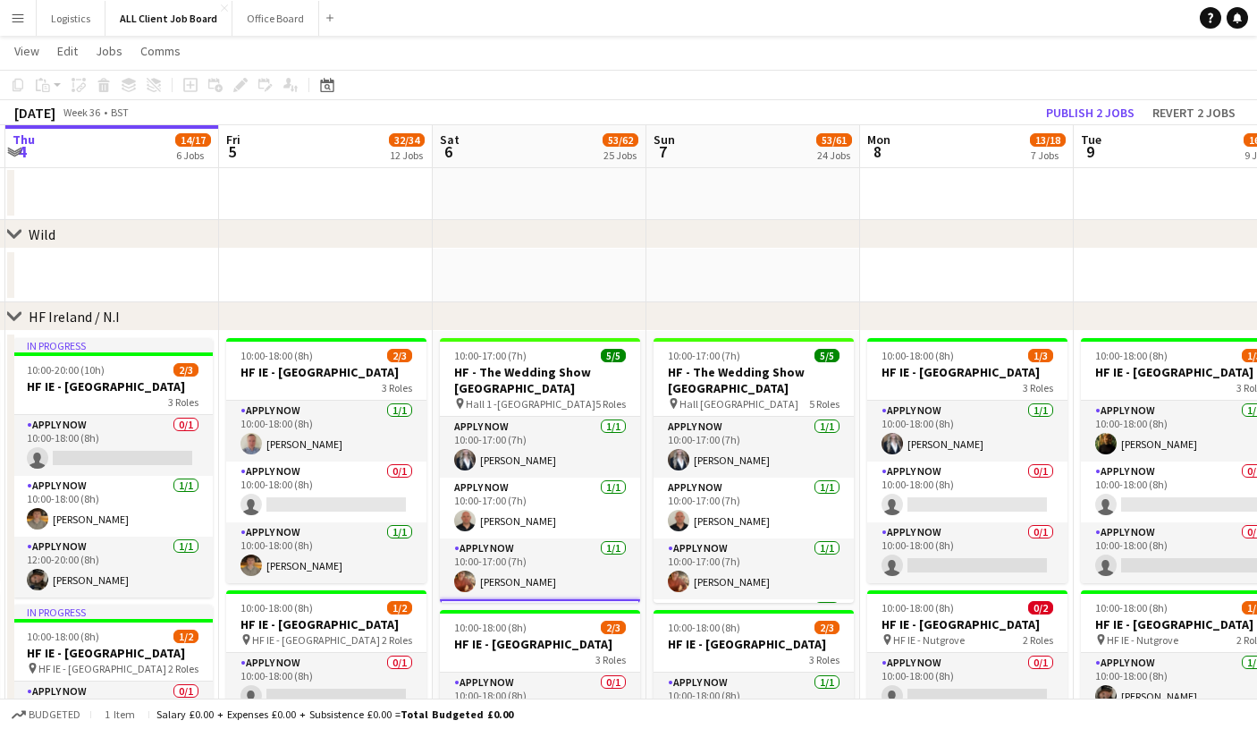
scroll to position [0, 422]
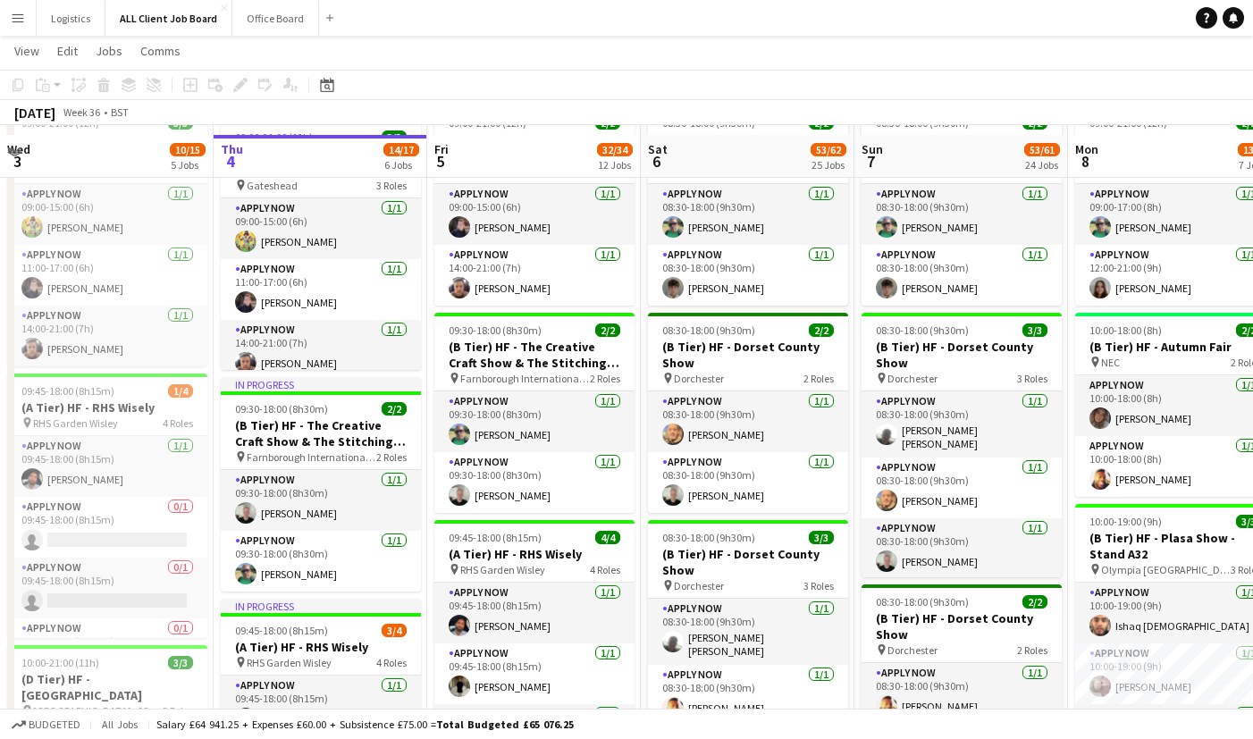
scroll to position [194, 0]
